Goal: Transaction & Acquisition: Purchase product/service

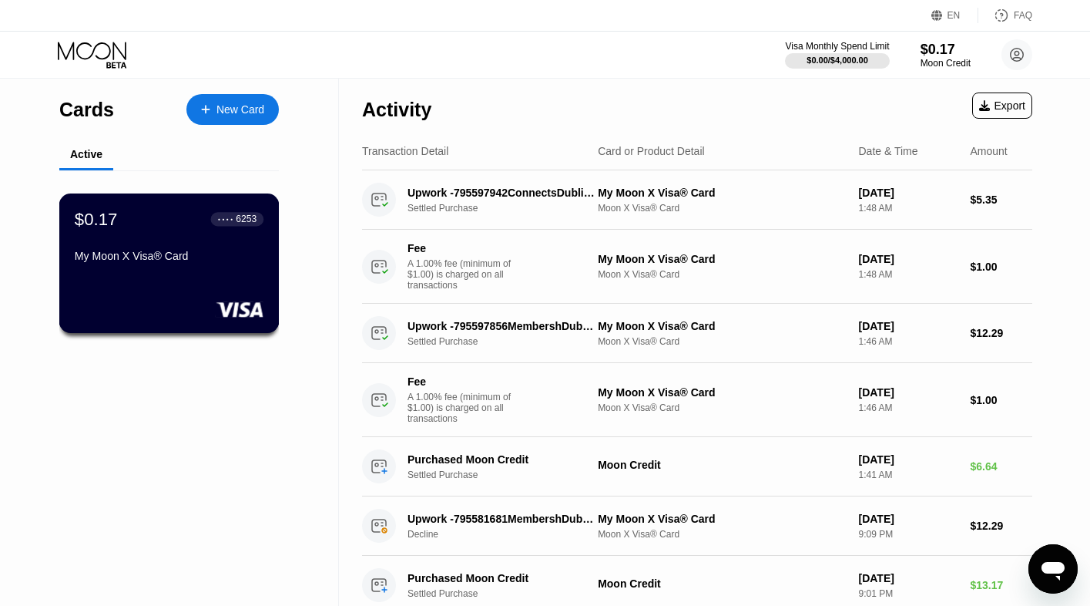
click at [159, 268] on div "My Moon X Visa® Card" at bounding box center [169, 259] width 189 height 18
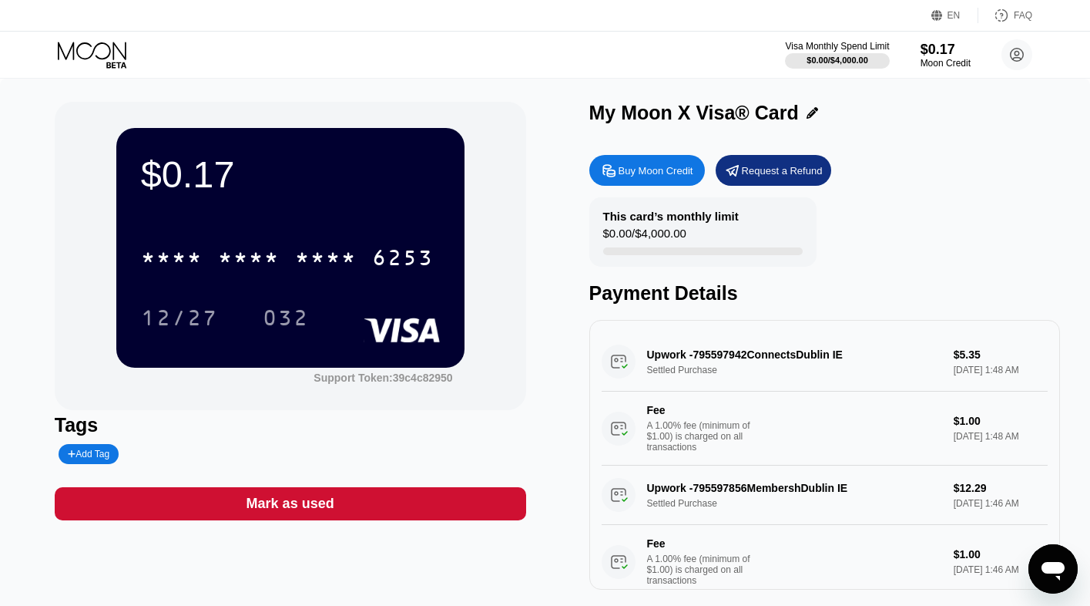
click at [617, 182] on div "Buy Moon Credit" at bounding box center [647, 170] width 116 height 31
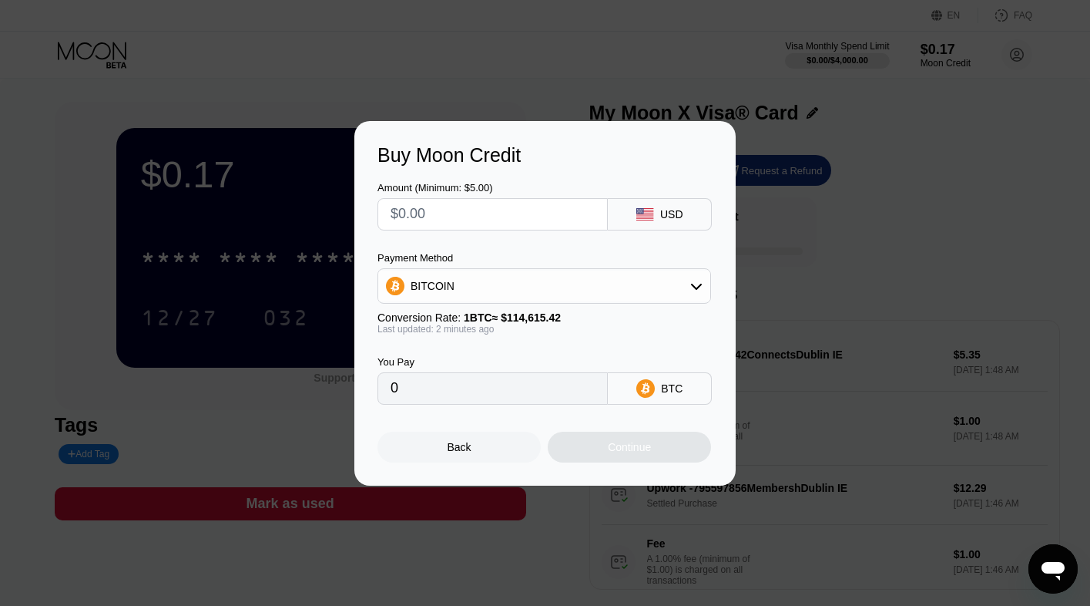
click at [588, 294] on div "BITCOIN" at bounding box center [544, 285] width 332 height 31
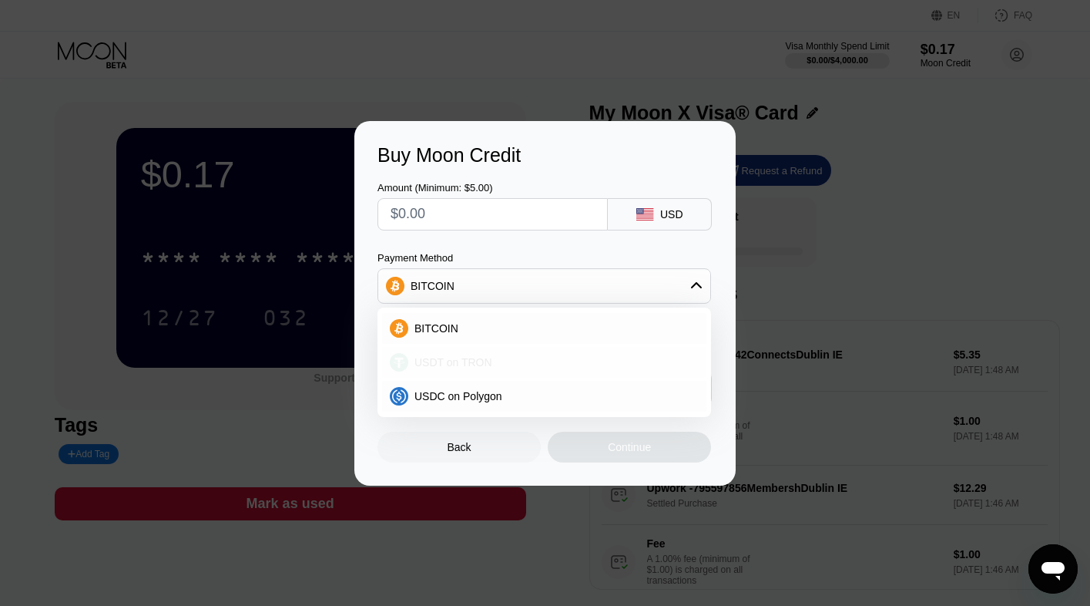
click at [454, 368] on span "USDT on TRON" at bounding box center [454, 362] width 78 height 12
type input "0.00"
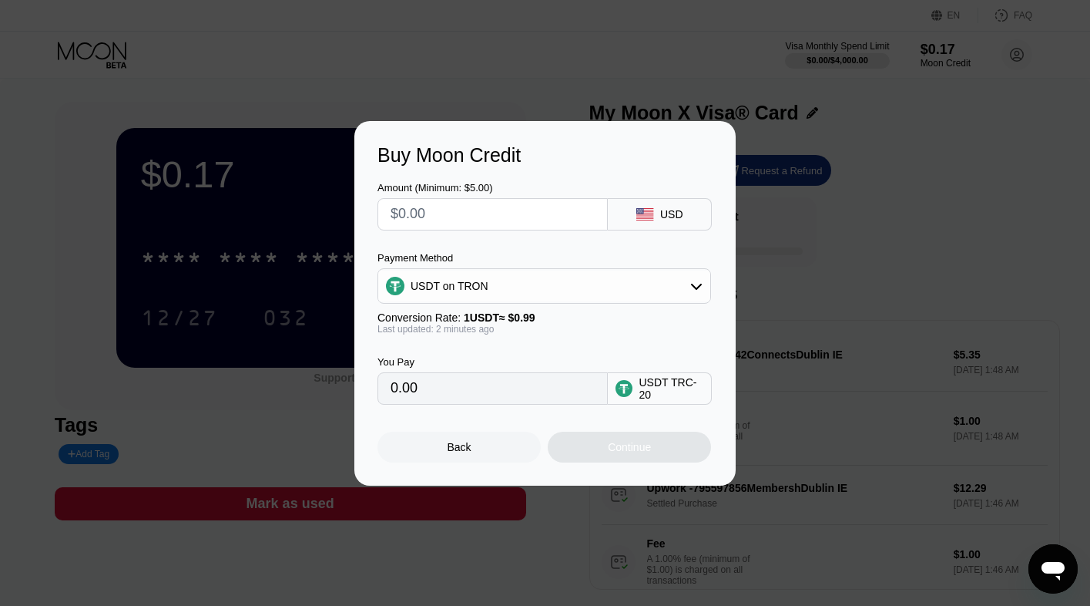
click at [469, 400] on input "0.00" at bounding box center [493, 388] width 204 height 31
click at [449, 210] on input "text" at bounding box center [493, 214] width 204 height 31
